Goal: Information Seeking & Learning: Learn about a topic

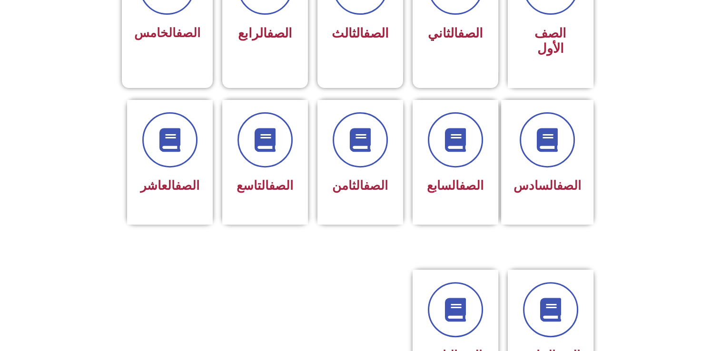
scroll to position [324, 0]
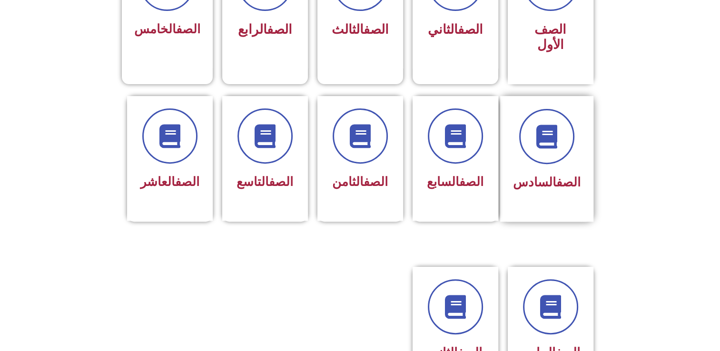
click at [575, 175] on link "الصف" at bounding box center [569, 182] width 24 height 14
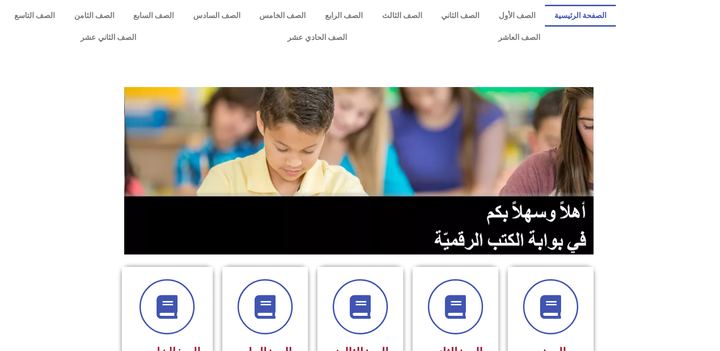
drag, startPoint x: 717, startPoint y: 95, endPoint x: 727, endPoint y: 92, distance: 9.9
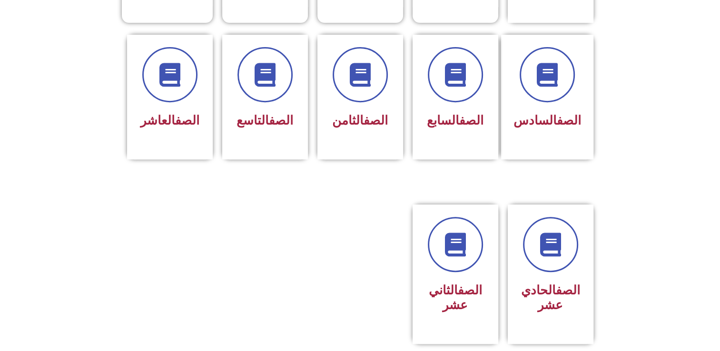
scroll to position [390, 0]
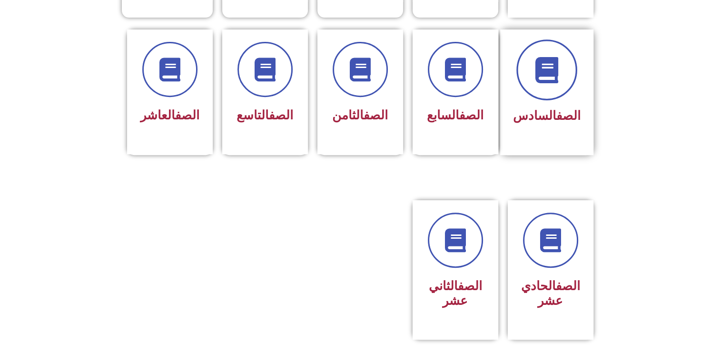
click at [543, 73] on span at bounding box center [547, 70] width 61 height 61
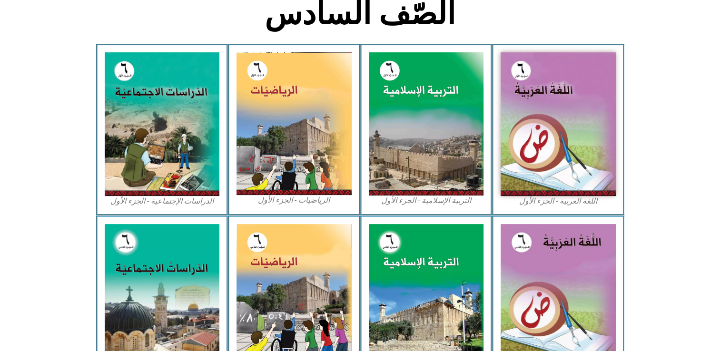
scroll to position [255, 0]
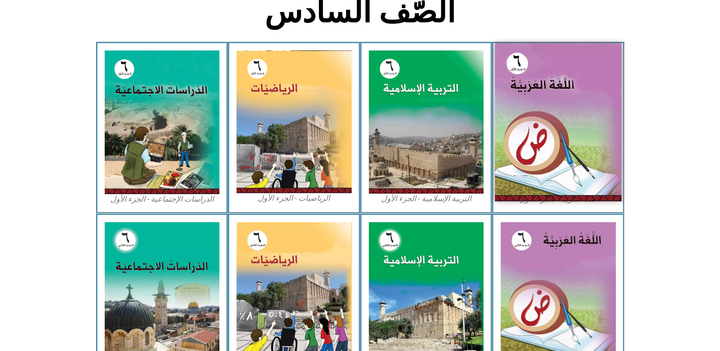
click at [545, 121] on img at bounding box center [558, 122] width 127 height 158
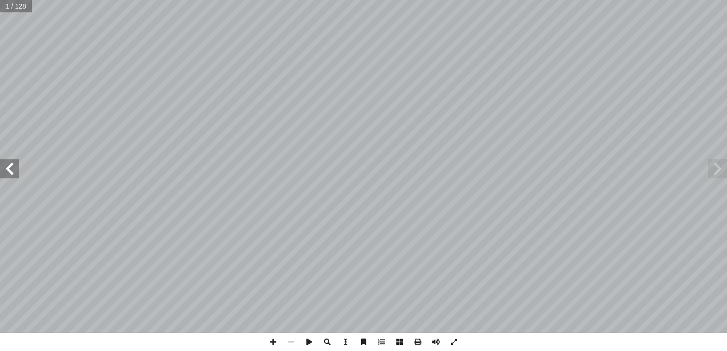
click at [13, 162] on span at bounding box center [9, 168] width 19 height 19
click at [13, 161] on span at bounding box center [9, 168] width 19 height 19
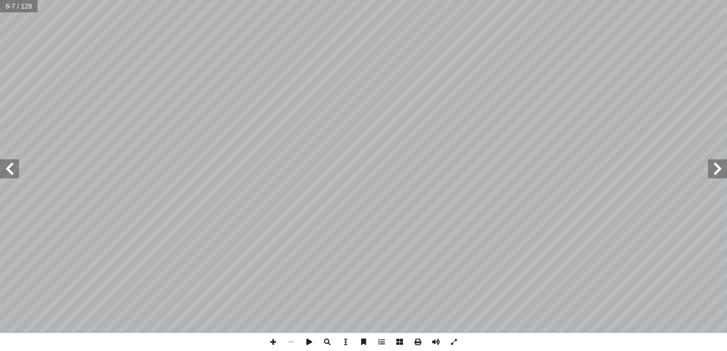
click at [13, 161] on span at bounding box center [9, 168] width 19 height 19
click at [13, 160] on span at bounding box center [9, 168] width 19 height 19
click at [15, 161] on span at bounding box center [9, 168] width 19 height 19
click at [276, 346] on span at bounding box center [273, 342] width 18 height 18
click at [719, 174] on span at bounding box center [717, 168] width 19 height 19
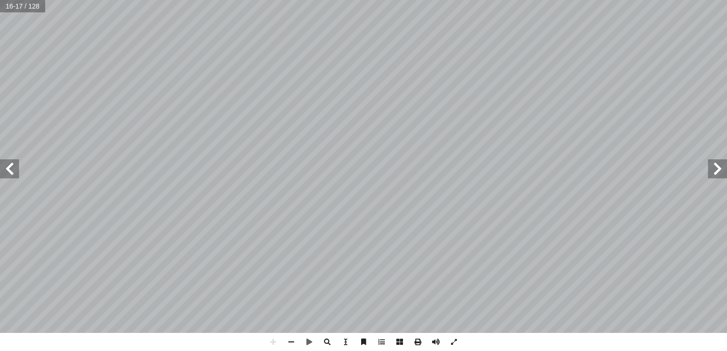
click at [719, 174] on span at bounding box center [717, 168] width 19 height 19
click at [13, 167] on span at bounding box center [9, 168] width 19 height 19
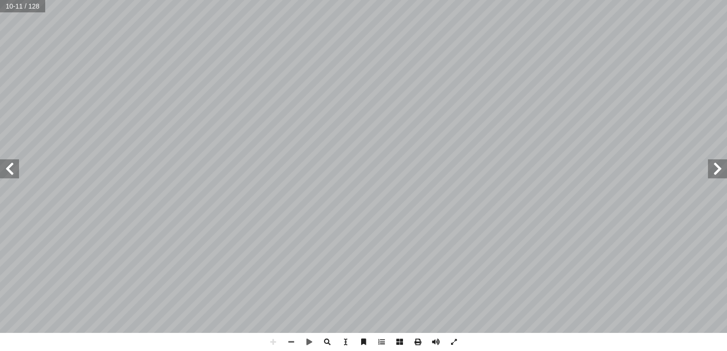
click at [13, 167] on span at bounding box center [9, 168] width 19 height 19
click at [634, 161] on div "١٤ َ ين َ ب ّ وتي َّ الص ِ مييز َّ الت ِ ة َ ريق َ لى ط إ ا ِ جوع ُّ الر ِ ب ِ …" at bounding box center [363, 166] width 727 height 333
click at [720, 169] on span at bounding box center [717, 168] width 19 height 19
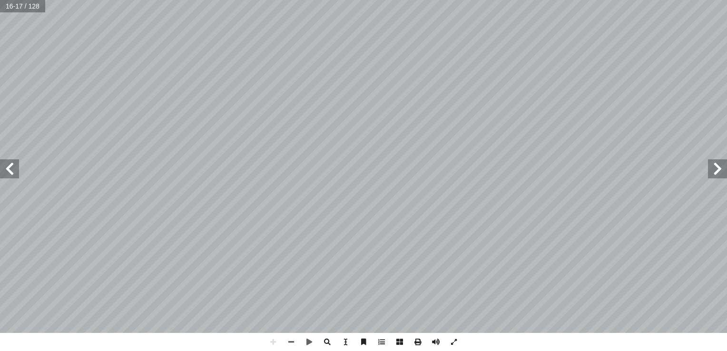
click at [12, 170] on span at bounding box center [9, 168] width 19 height 19
